Goal: Task Accomplishment & Management: Complete application form

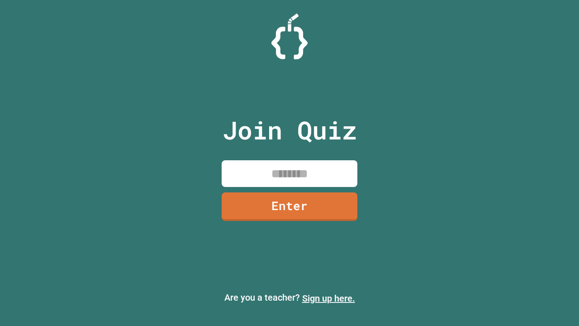
click at [328, 298] on link "Sign up here." at bounding box center [328, 298] width 53 height 11
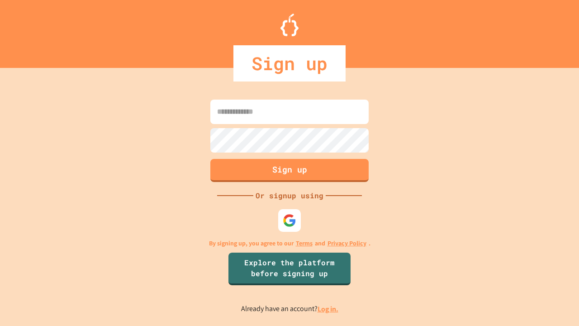
click at [328, 308] on link "Log in." at bounding box center [327, 308] width 21 height 9
